Goal: Task Accomplishment & Management: Complete application form

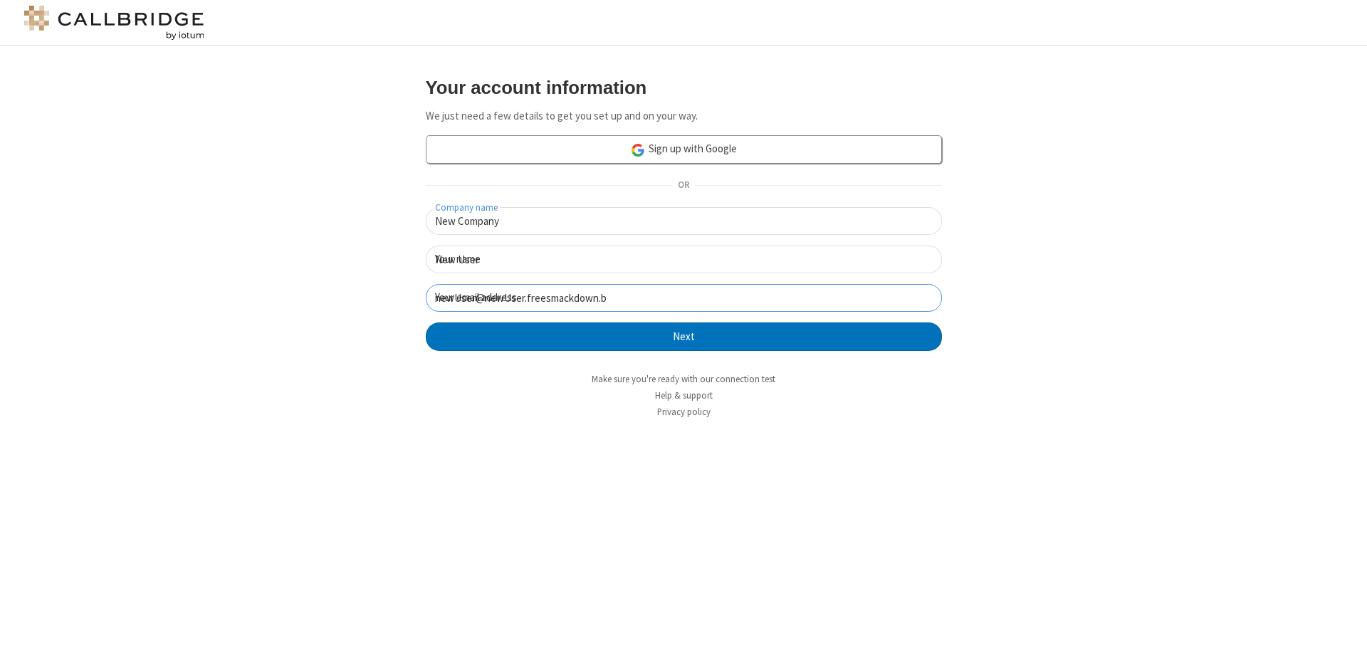
click button "Next" at bounding box center [684, 337] width 516 height 28
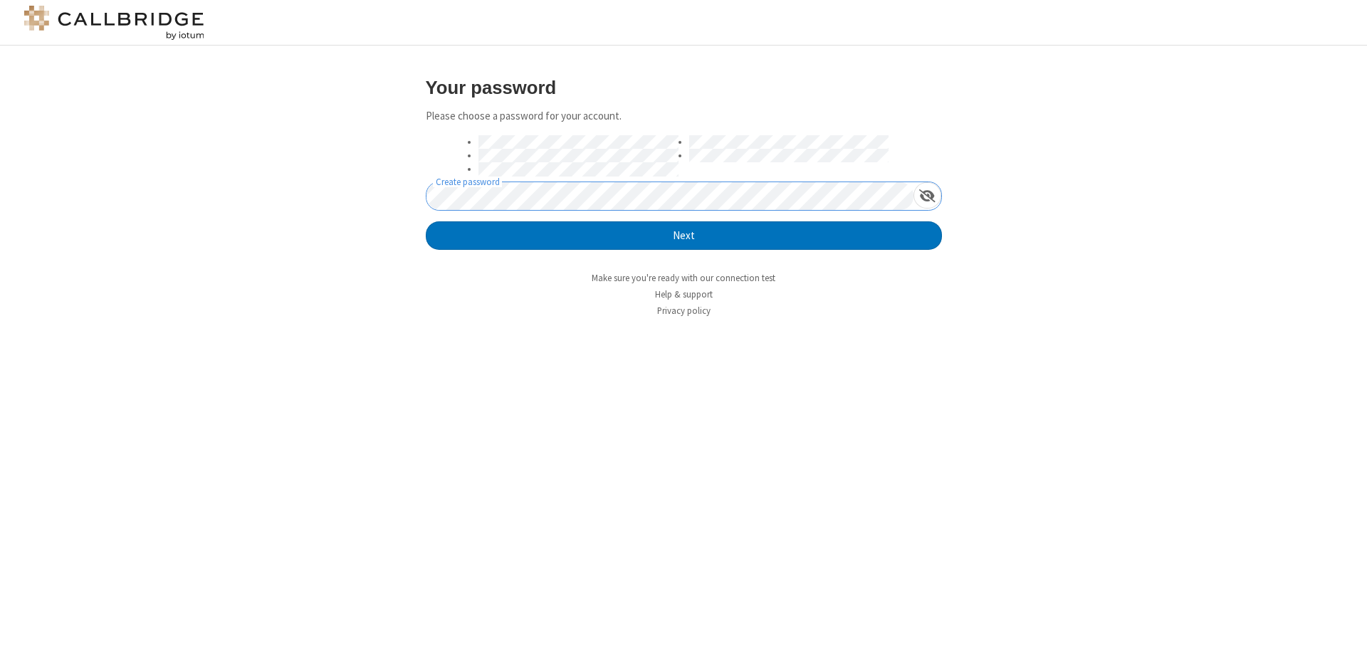
click button "Next" at bounding box center [684, 235] width 516 height 28
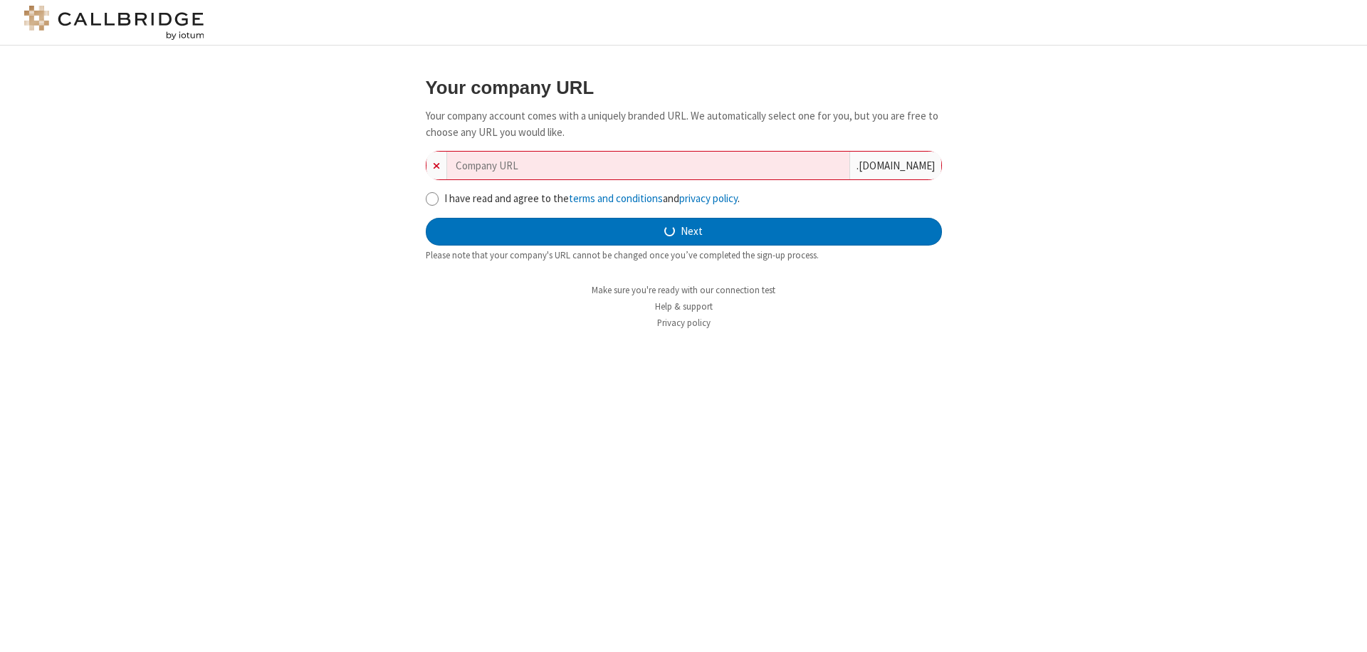
type input "new-company-leading-edge-29231"
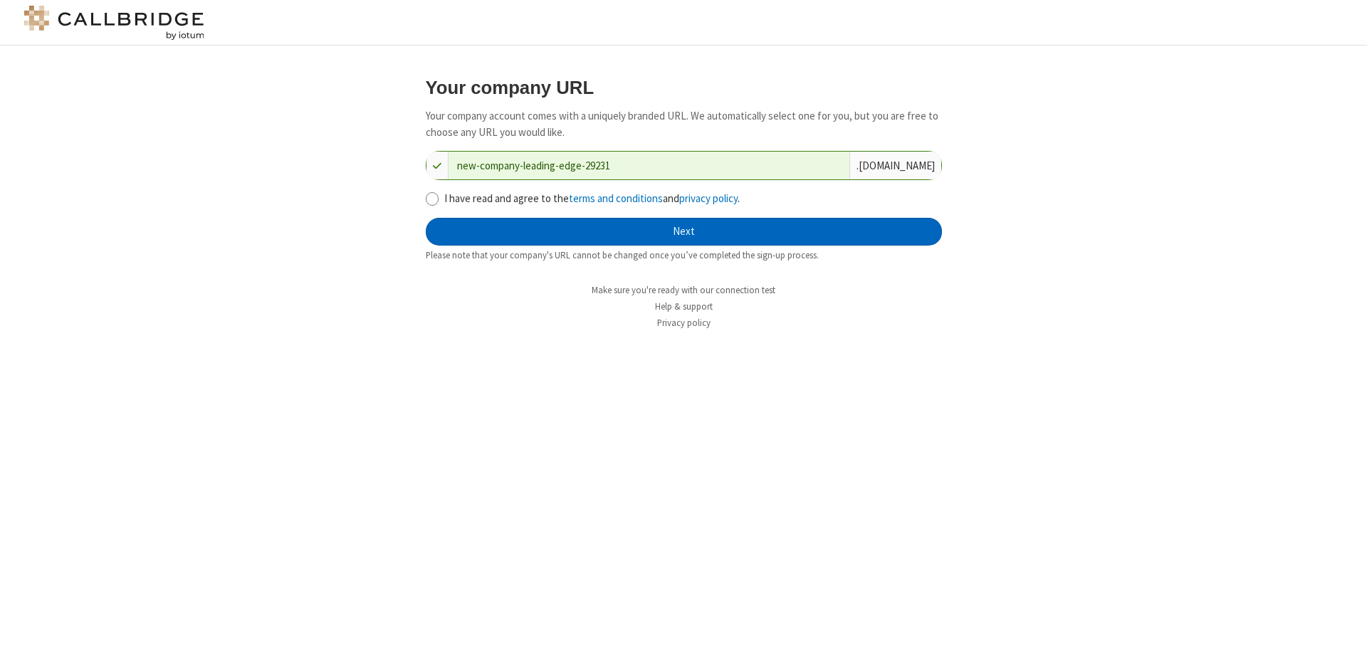
click at [684, 231] on button "Next" at bounding box center [684, 232] width 516 height 28
